Goal: Information Seeking & Learning: Learn about a topic

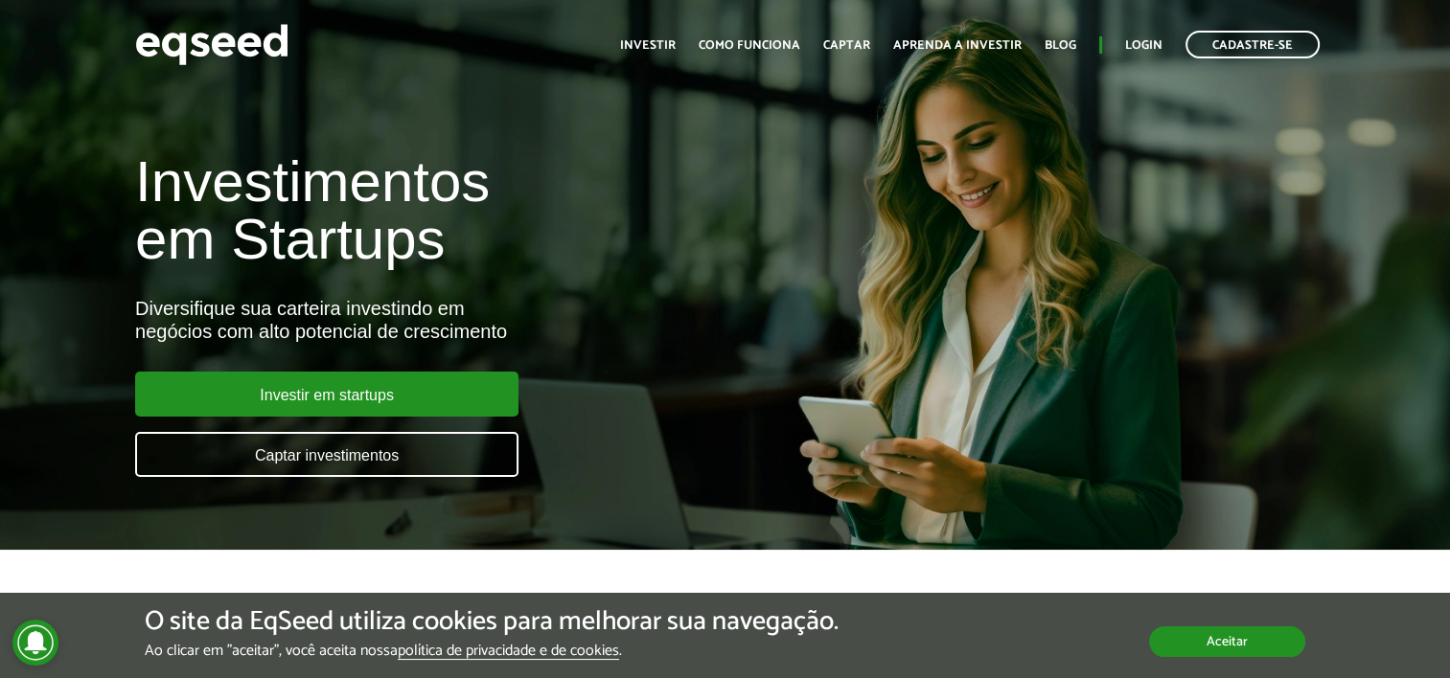
click at [1261, 627] on button "Aceitar" at bounding box center [1227, 642] width 156 height 31
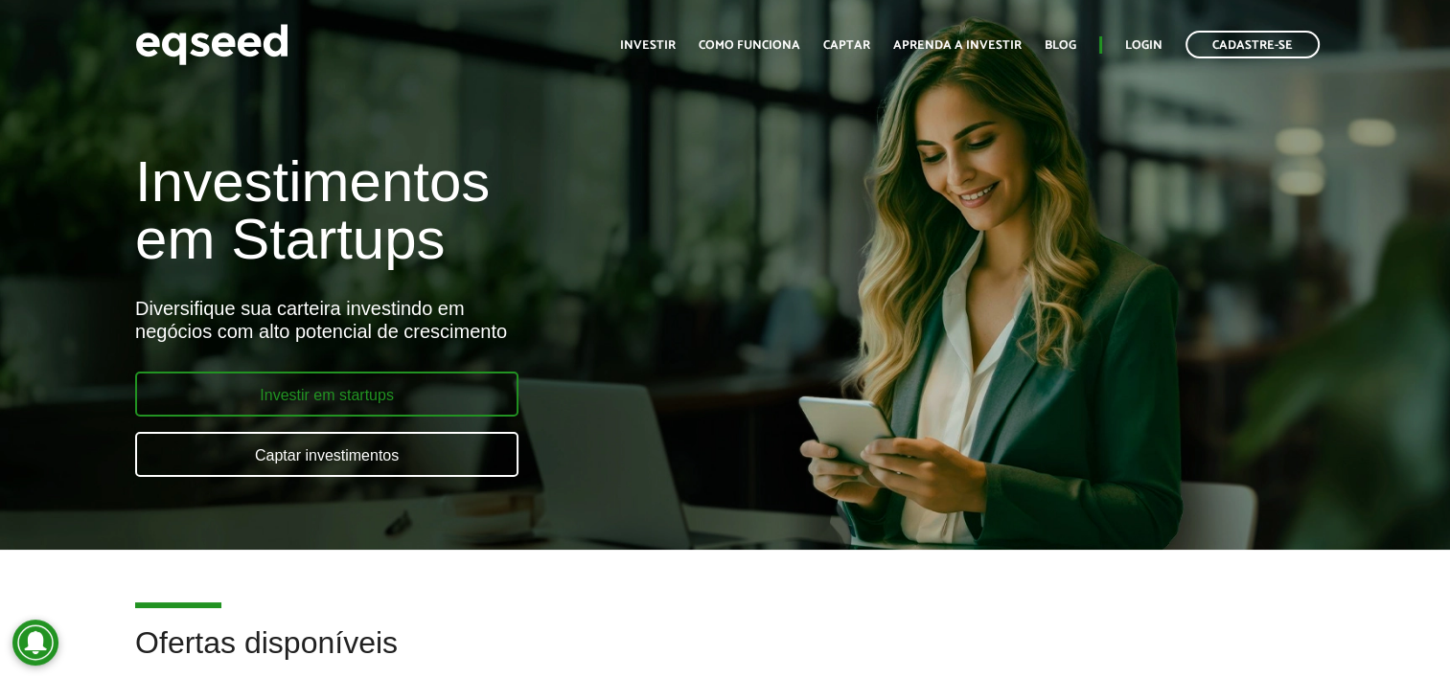
click at [372, 395] on link "Investir em startups" at bounding box center [326, 394] width 383 height 45
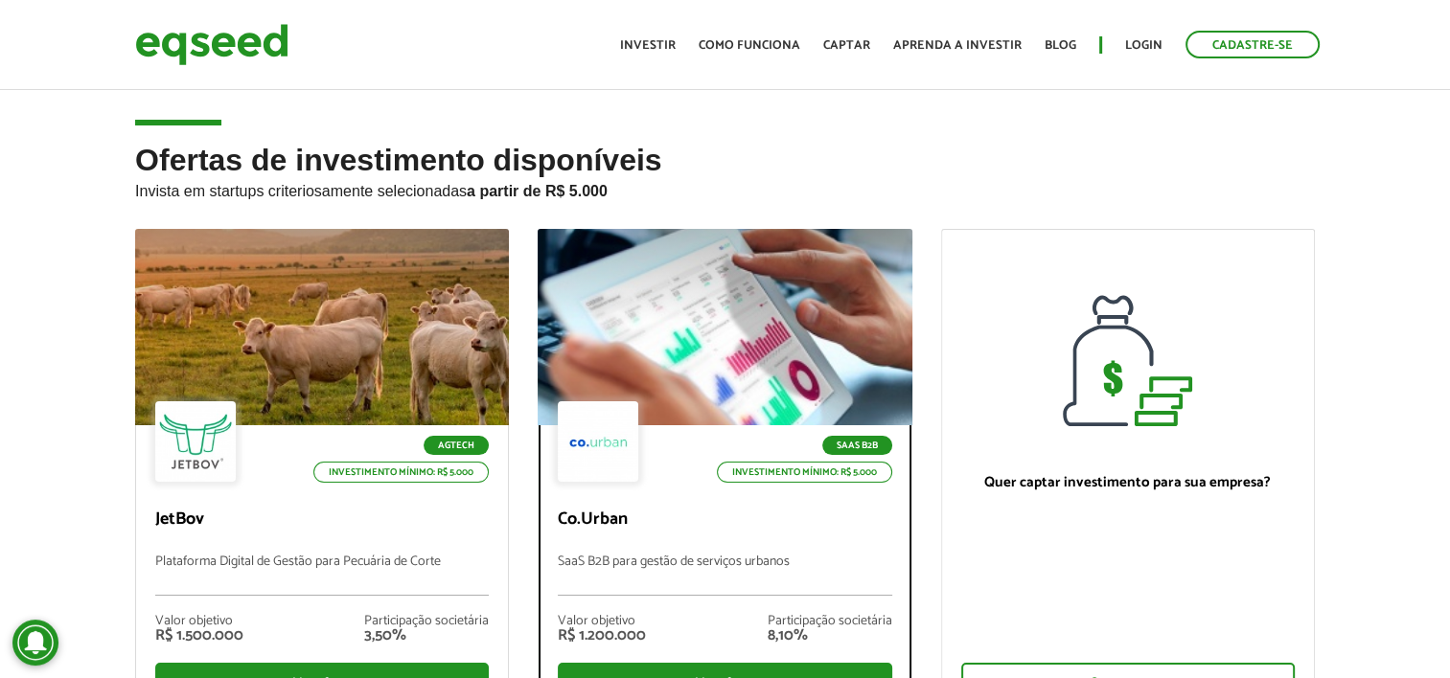
click at [664, 319] on div at bounding box center [724, 328] width 448 height 236
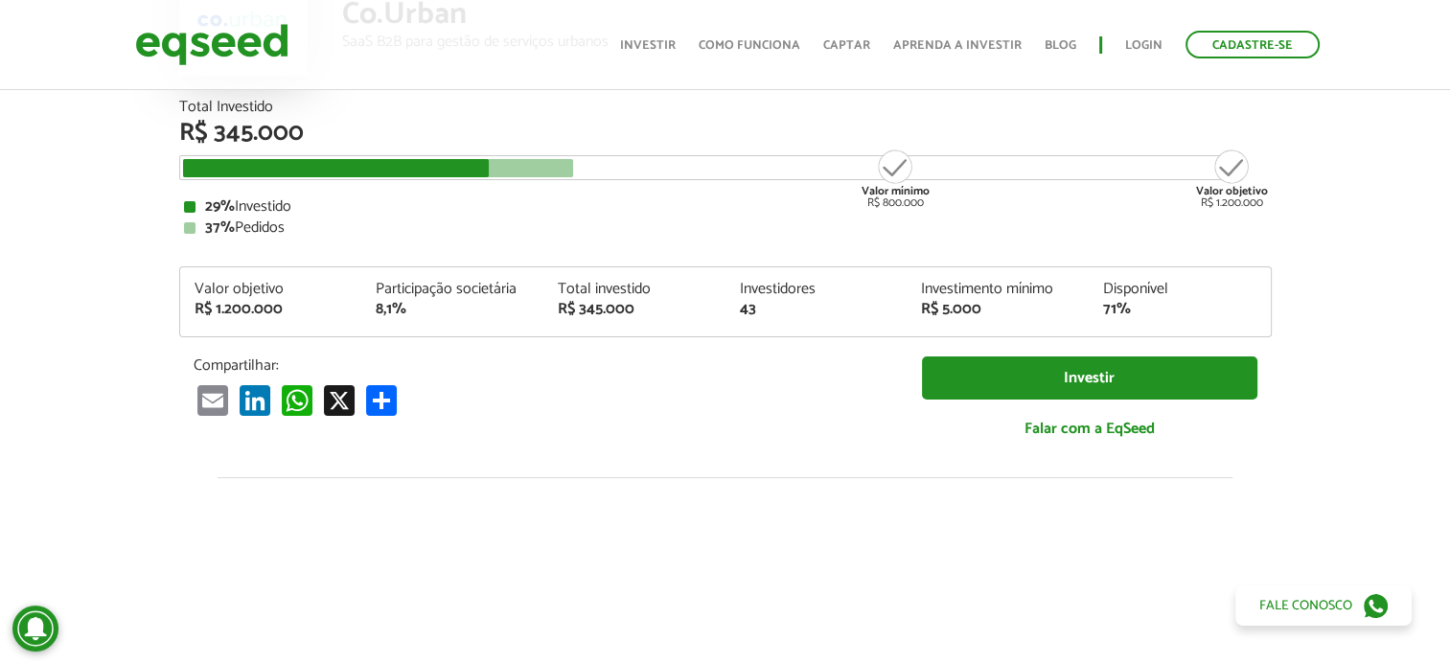
scroll to position [207, 0]
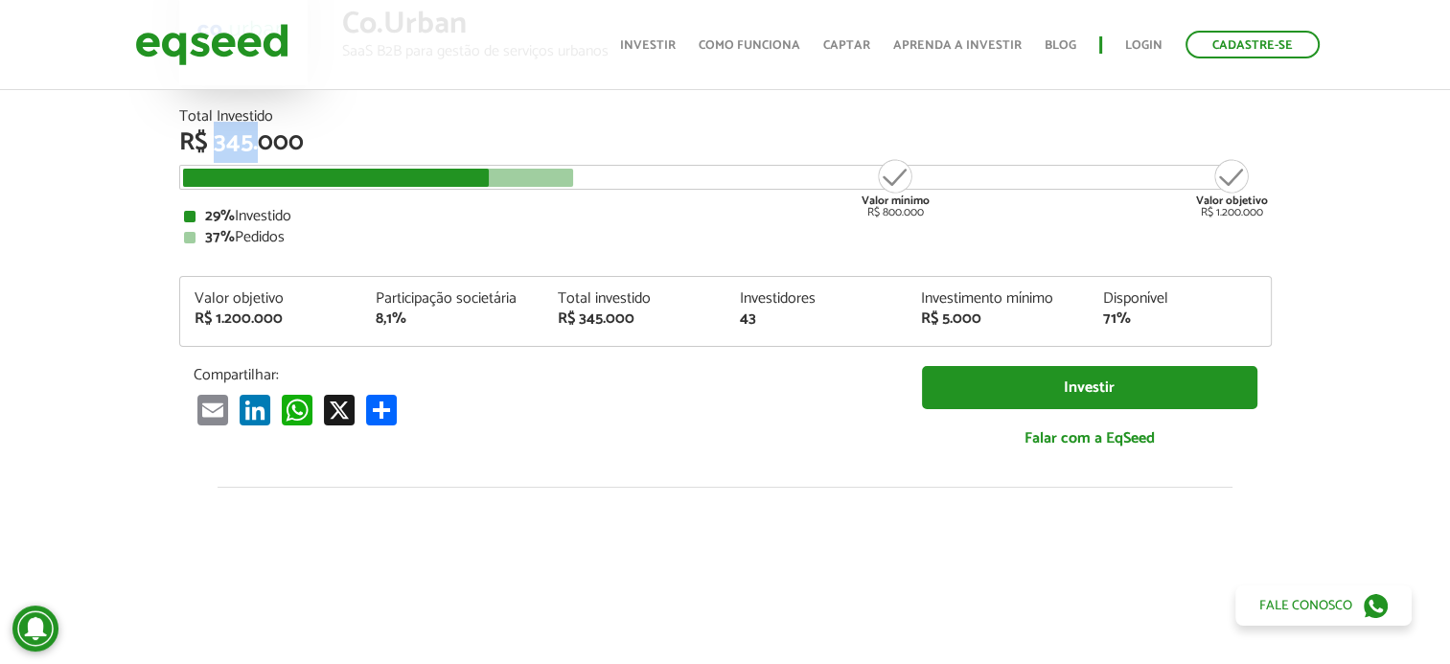
drag, startPoint x: 235, startPoint y: 139, endPoint x: 256, endPoint y: 138, distance: 21.1
click at [256, 138] on div "R$ 345.000" at bounding box center [725, 142] width 1092 height 25
click at [1161, 224] on div "29% Investido 37% Pedidos" at bounding box center [725, 227] width 1083 height 36
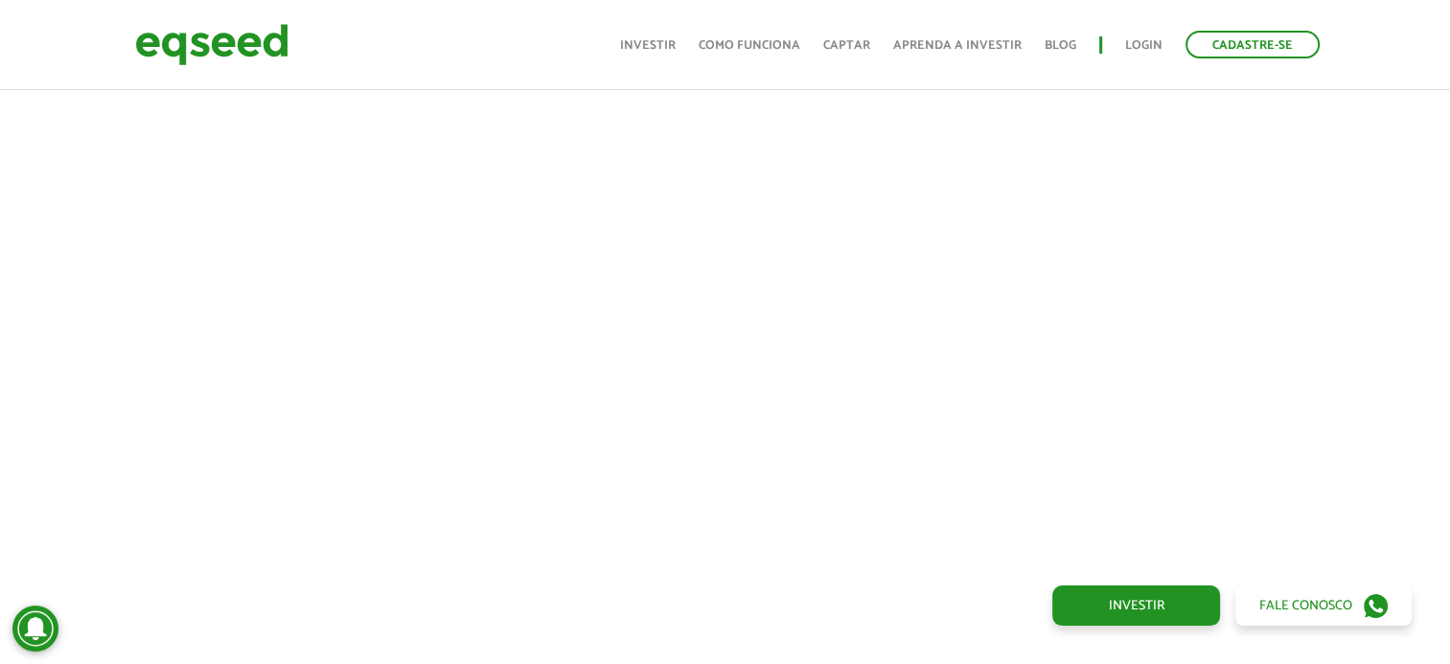
scroll to position [705, 0]
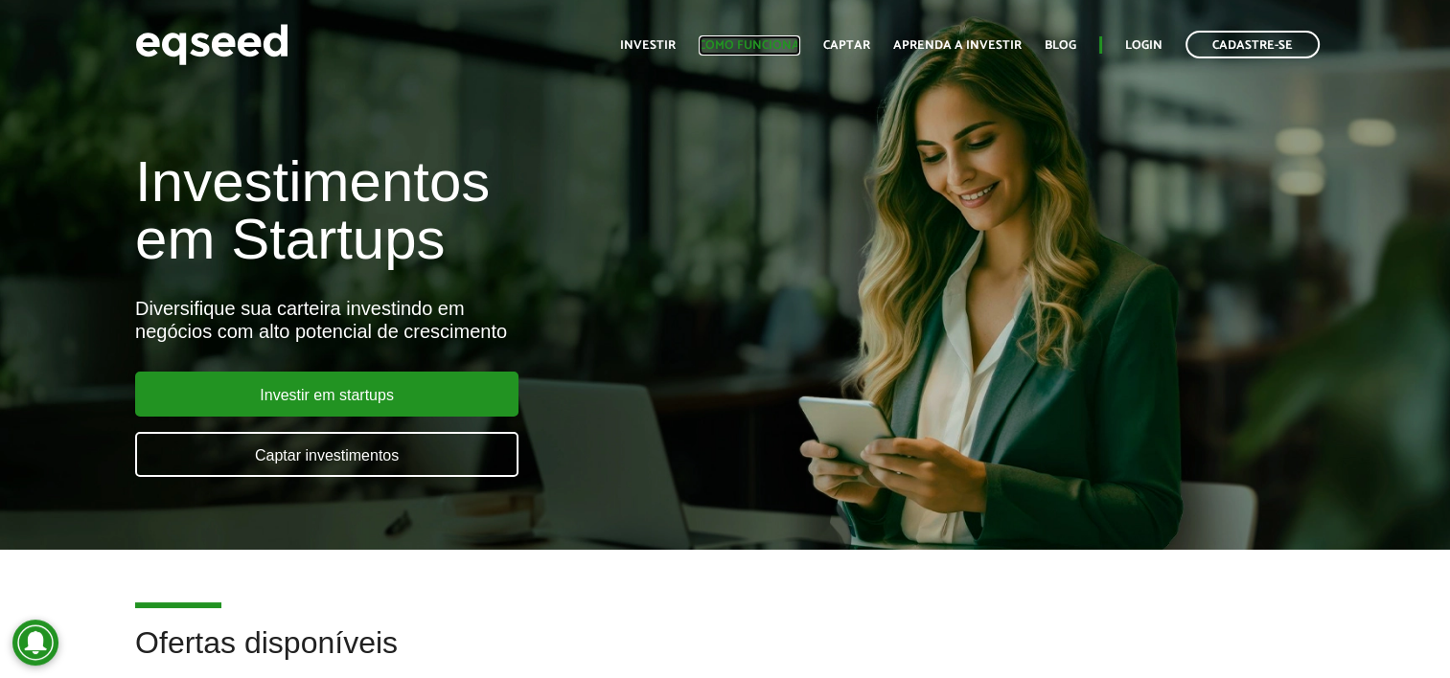
click at [767, 46] on link "Como funciona" at bounding box center [750, 45] width 102 height 12
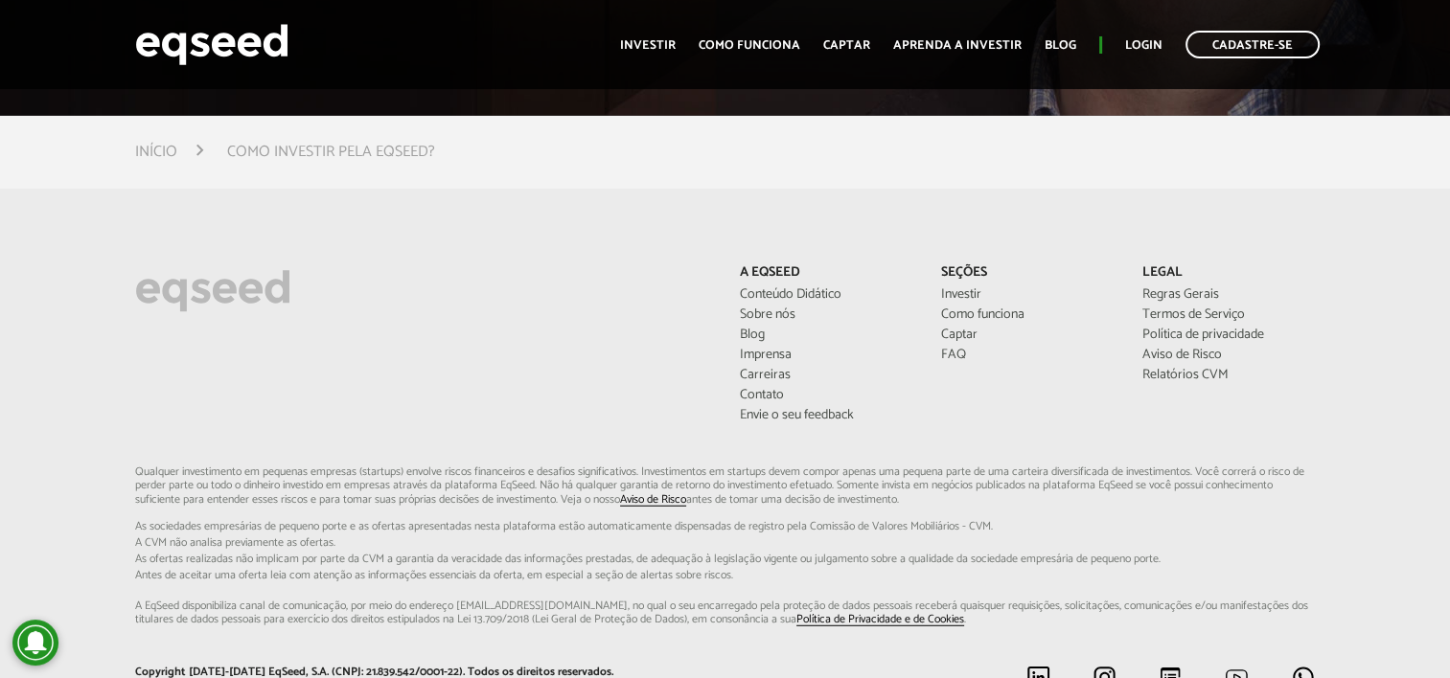
scroll to position [4905, 0]
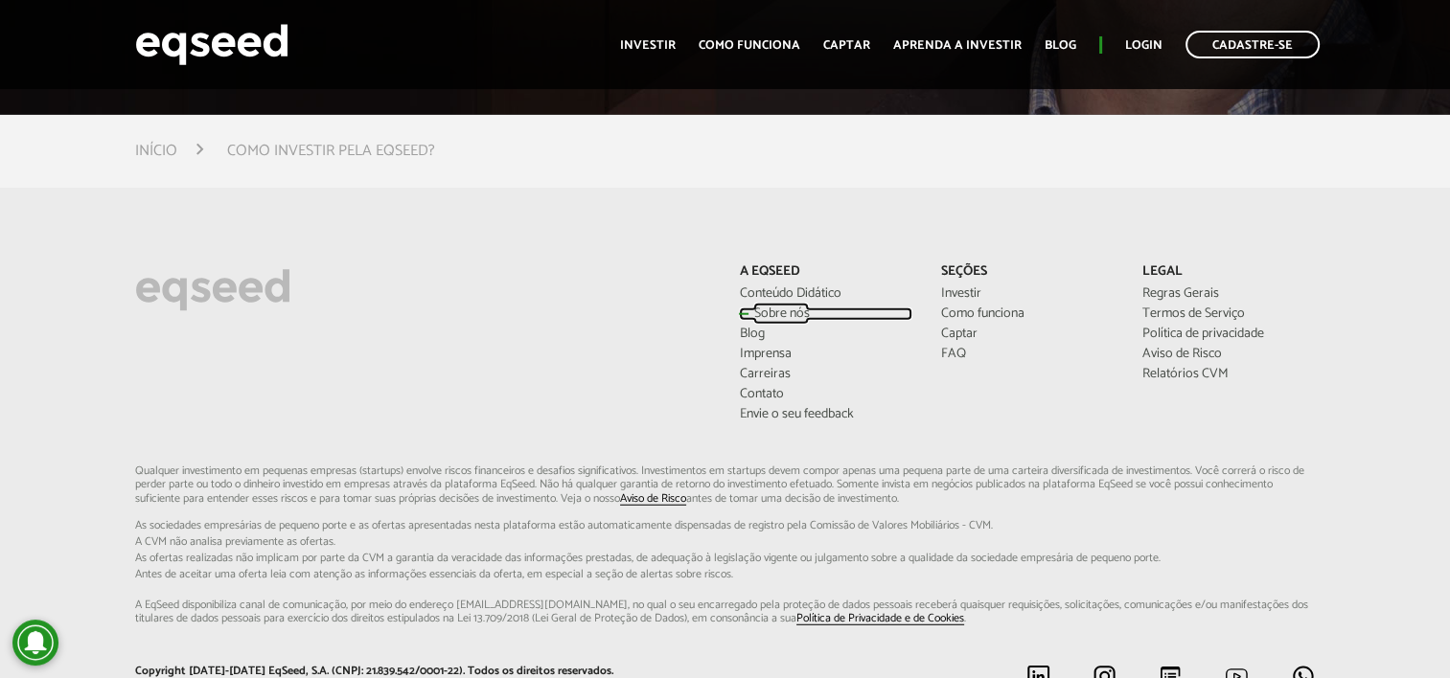
click at [760, 310] on link "Sobre nós" at bounding box center [825, 314] width 172 height 13
